Goal: Task Accomplishment & Management: Manage account settings

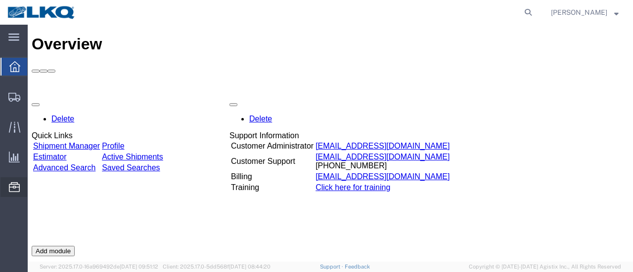
click at [0, 0] on span "Location Appointment" at bounding box center [0, 0] width 0 height 0
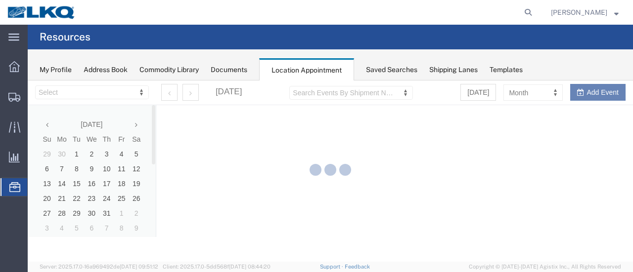
select select "28712"
click at [12, 65] on icon at bounding box center [14, 66] width 11 height 11
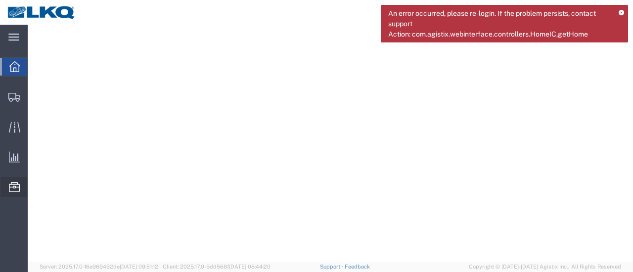
click at [0, 0] on span "Location Appointment" at bounding box center [0, 0] width 0 height 0
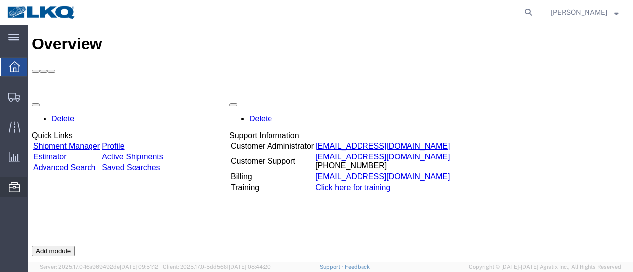
click at [0, 0] on span "Location Appointment" at bounding box center [0, 0] width 0 height 0
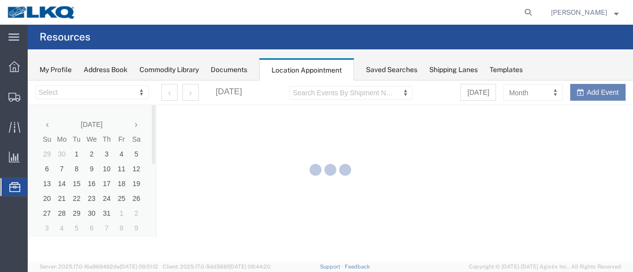
select select "28712"
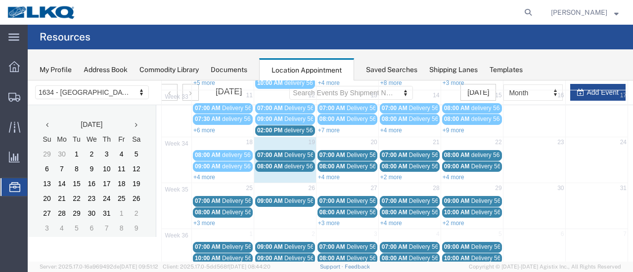
scroll to position [169, 0]
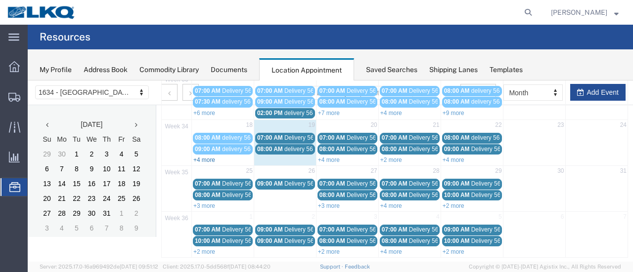
click at [204, 157] on link "+4 more" at bounding box center [204, 160] width 22 height 7
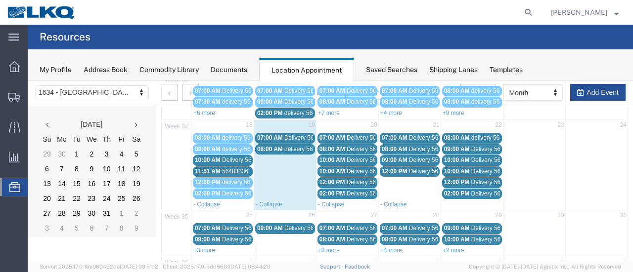
click at [234, 157] on span "Delivery 56150967" at bounding box center [246, 160] width 49 height 7
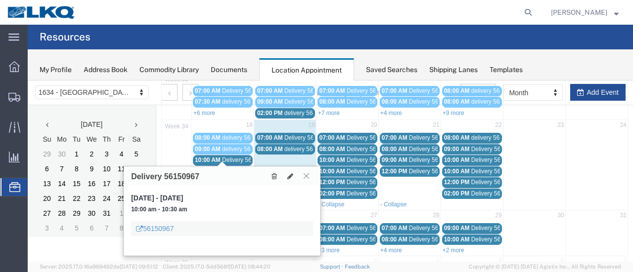
click at [306, 174] on icon at bounding box center [305, 176] width 5 height 6
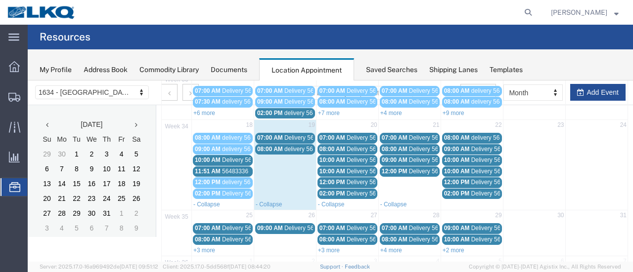
click at [294, 134] on span "Delivery 56109443" at bounding box center [308, 137] width 49 height 7
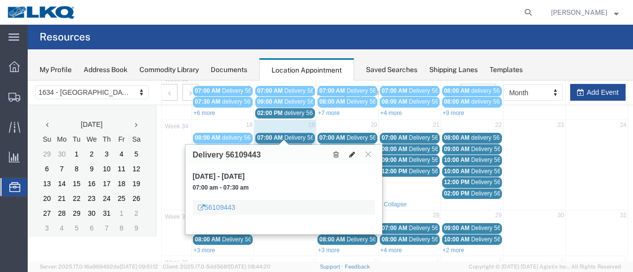
click at [352, 152] on icon at bounding box center [352, 154] width 6 height 7
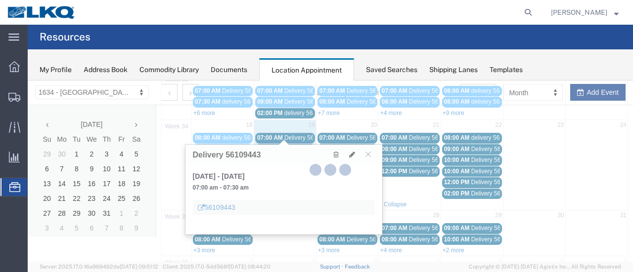
select select "1"
select select
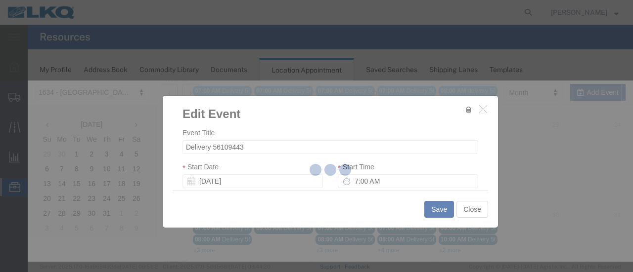
select select
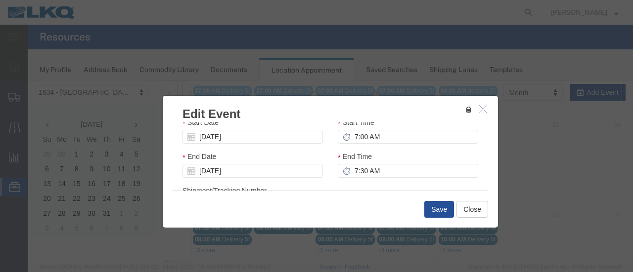
scroll to position [148, 0]
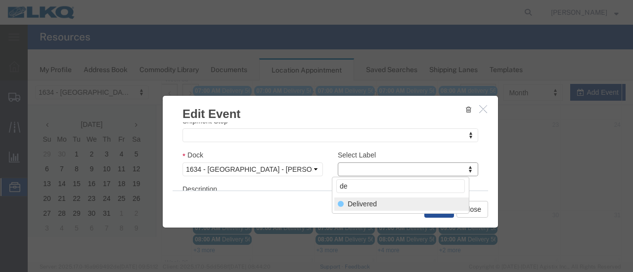
type input "de"
select select "40"
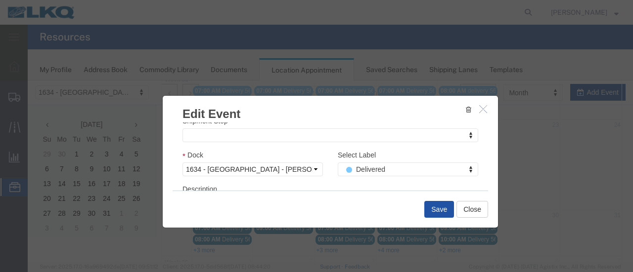
click at [440, 206] on button "Save" at bounding box center [439, 209] width 30 height 17
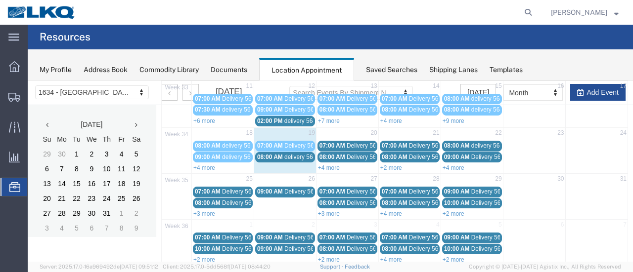
scroll to position [162, 0]
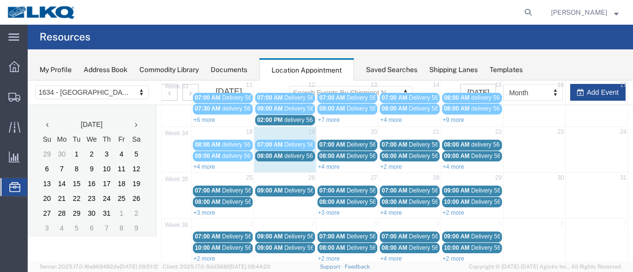
click at [293, 153] on span "delivery 56428973" at bounding box center [308, 156] width 48 height 7
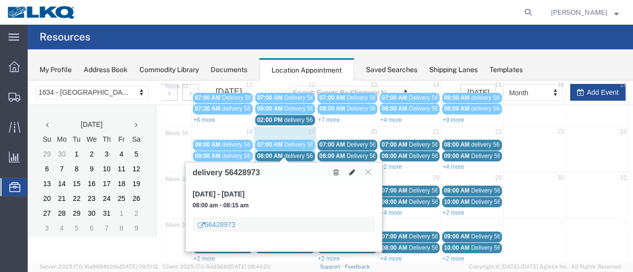
click at [354, 170] on icon at bounding box center [352, 172] width 6 height 7
select select "100"
select select "1"
select select
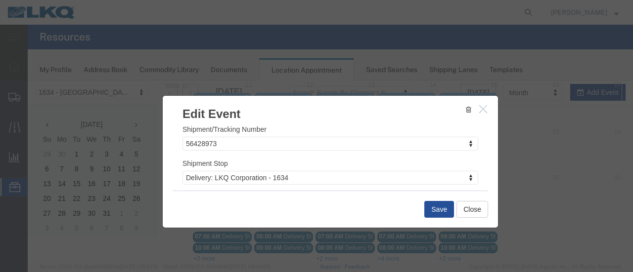
scroll to position [148, 0]
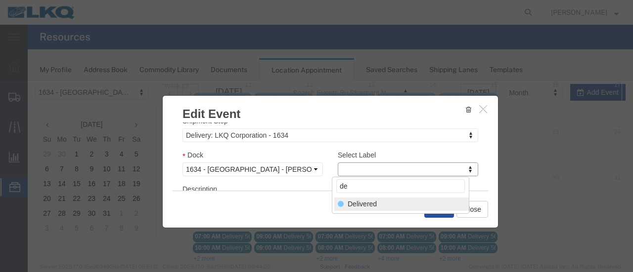
type input "de"
select select "40"
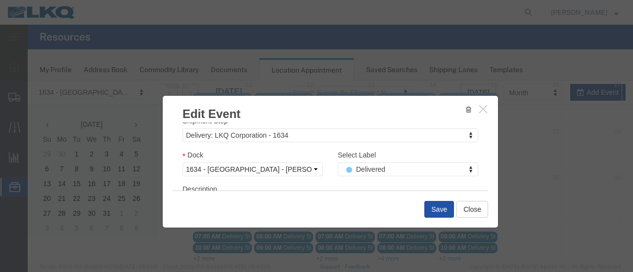
click at [434, 208] on button "Save" at bounding box center [439, 209] width 30 height 17
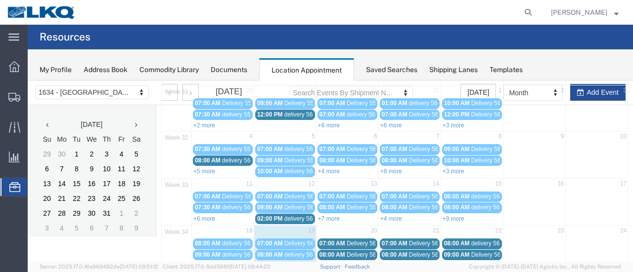
scroll to position [162, 0]
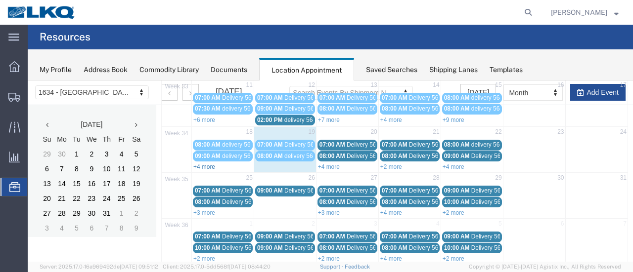
click at [202, 164] on link "+4 more" at bounding box center [204, 167] width 22 height 7
